Goal: Communication & Community: Ask a question

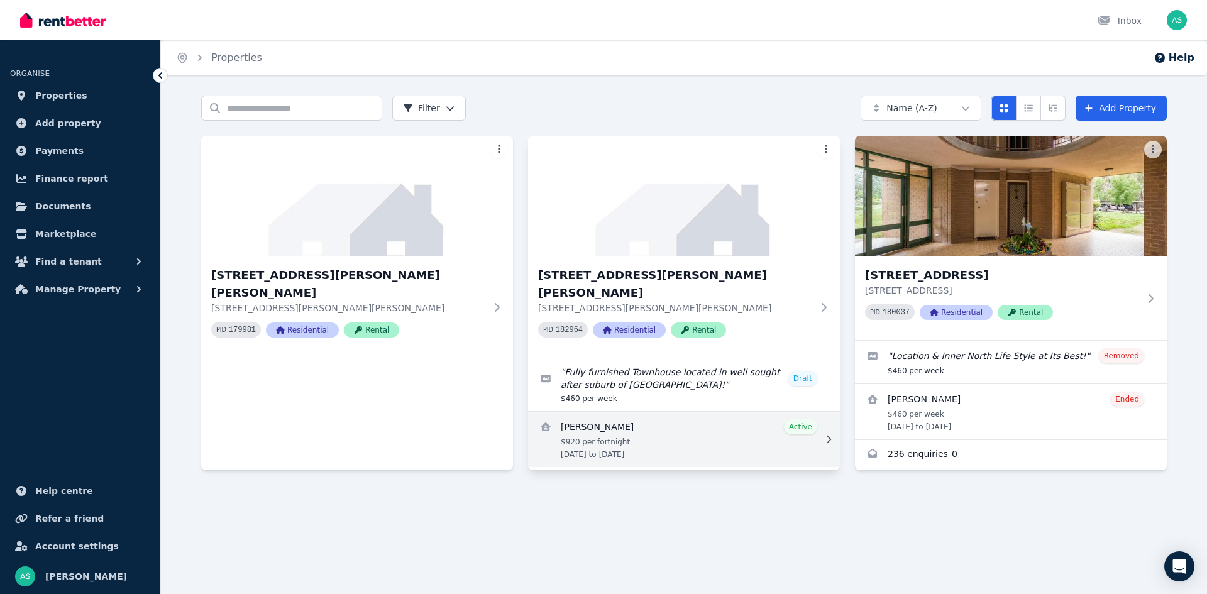
click at [811, 426] on link "View details for Tristan Dando Balgobin" at bounding box center [684, 439] width 312 height 55
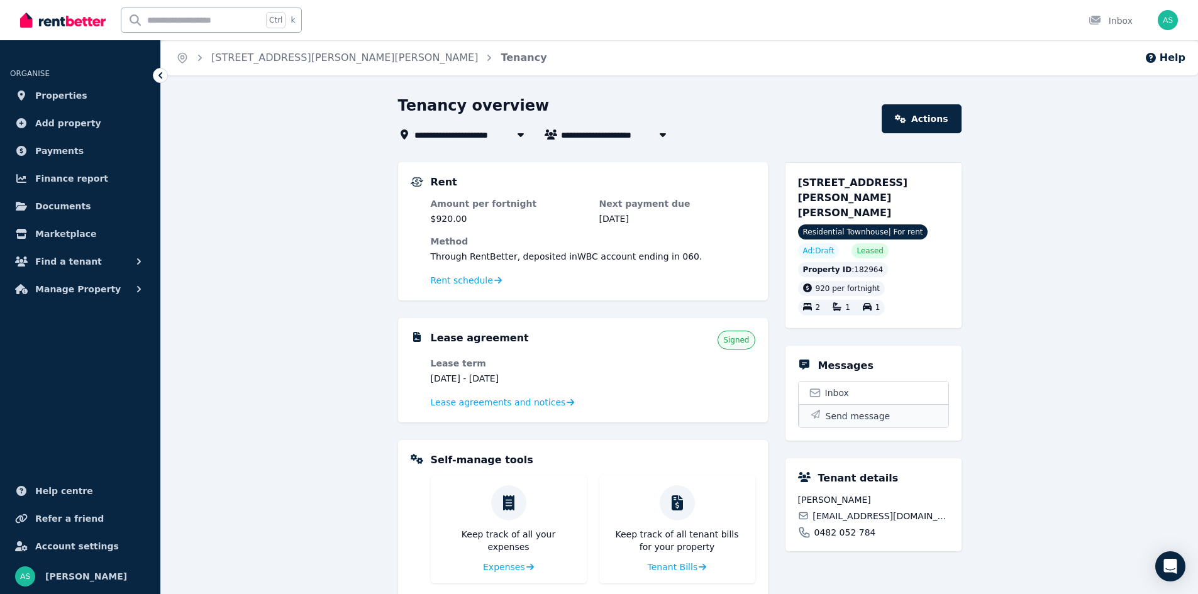
click at [847, 410] on span "Send message" at bounding box center [857, 416] width 65 height 13
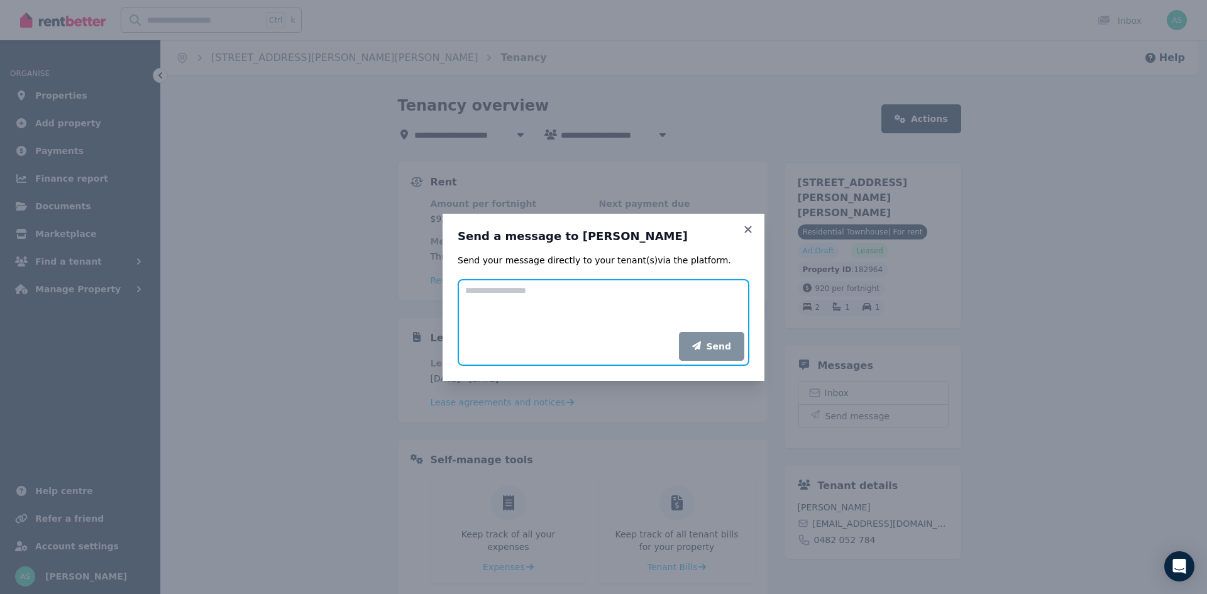
click at [574, 294] on textarea "Add your message" at bounding box center [604, 305] width 292 height 53
type textarea "**********"
